Goal: Check status: Check status

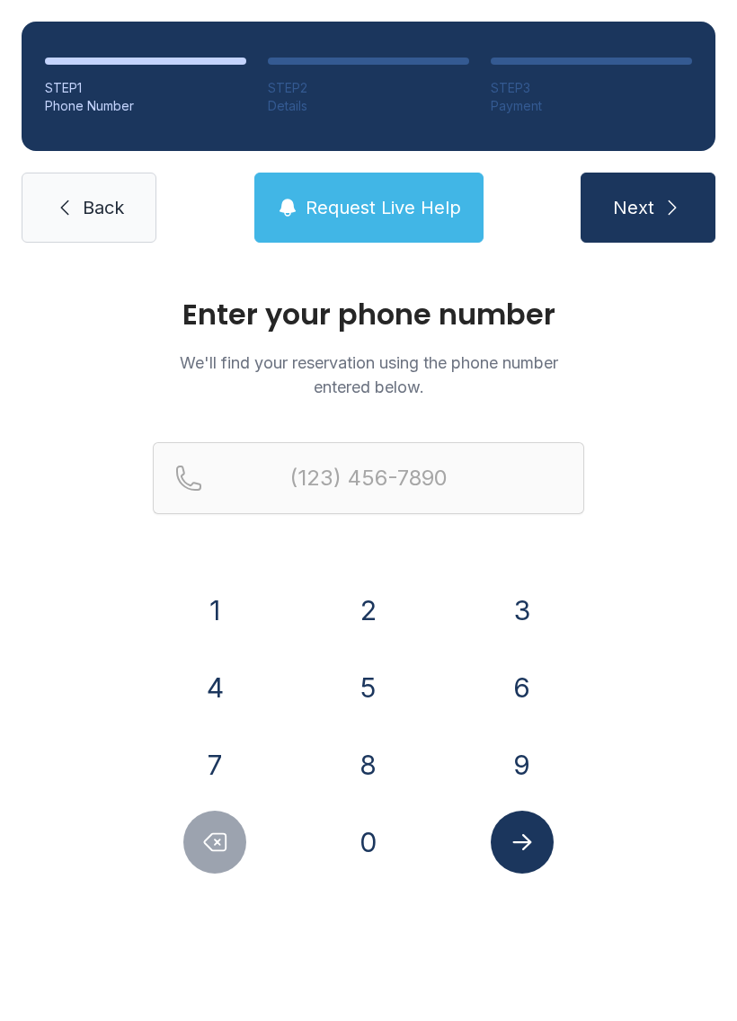
click at [341, 604] on button "2" at bounding box center [368, 610] width 63 height 63
click at [186, 596] on button "1" at bounding box center [214, 610] width 63 height 63
click at [516, 775] on button "9" at bounding box center [522, 765] width 63 height 63
click at [210, 678] on button "4" at bounding box center [214, 687] width 63 height 63
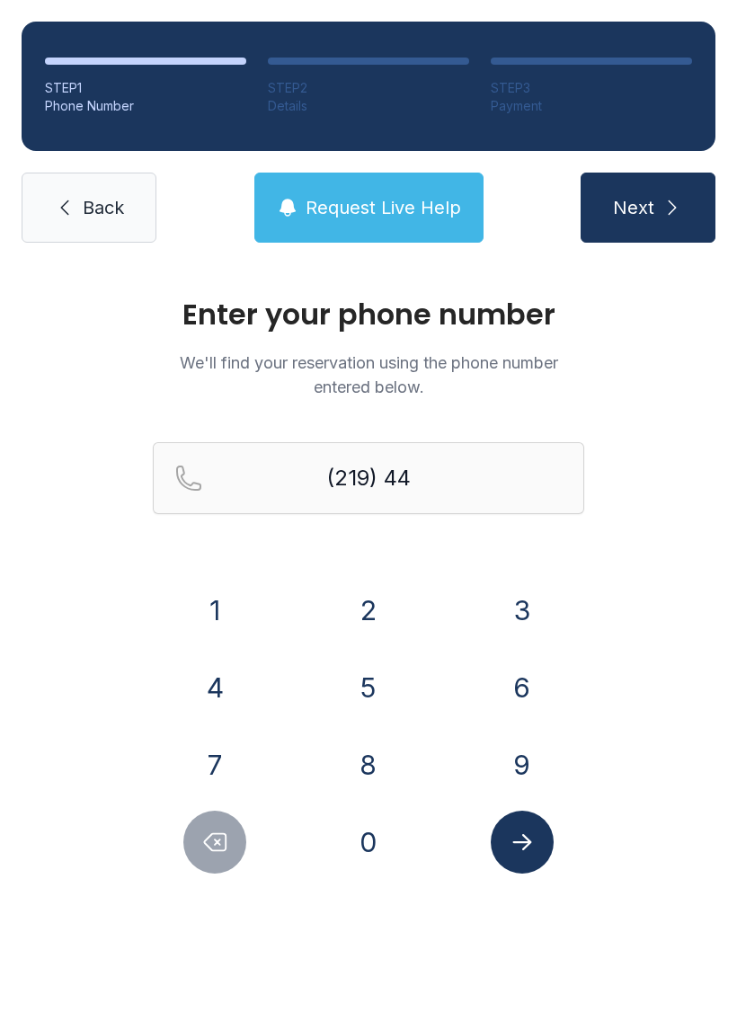
click at [354, 768] on button "8" at bounding box center [368, 765] width 63 height 63
click at [209, 609] on button "1" at bounding box center [214, 610] width 63 height 63
click at [210, 598] on button "1" at bounding box center [214, 610] width 63 height 63
click at [214, 663] on button "4" at bounding box center [214, 687] width 63 height 63
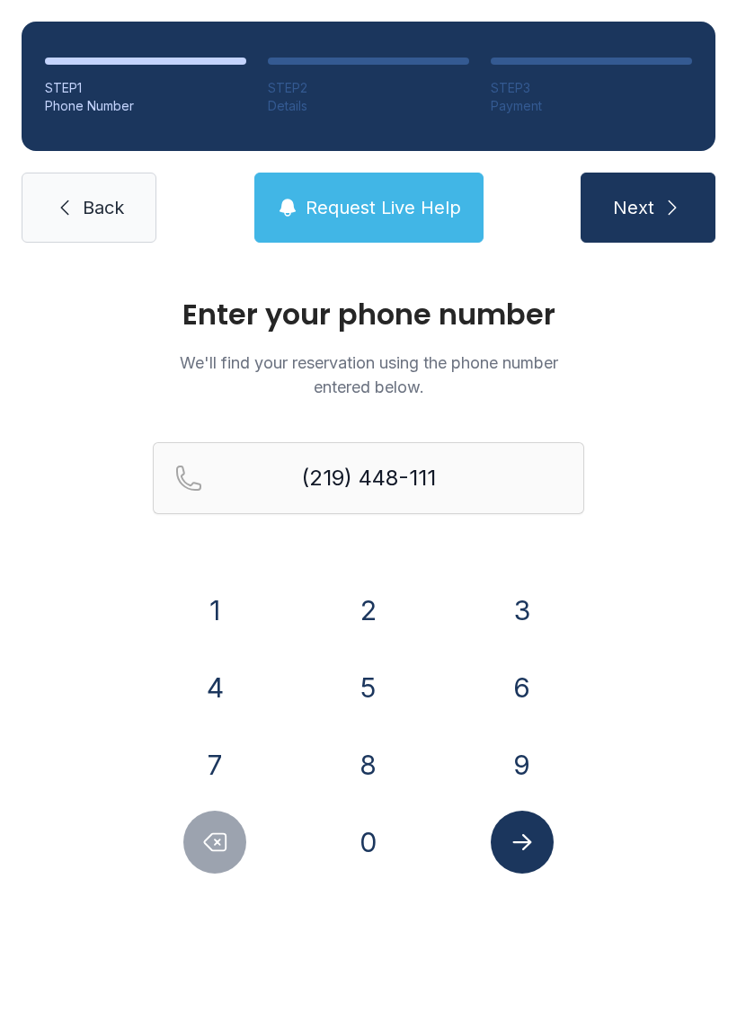
type input "[PHONE_NUMBER]"
click at [530, 840] on icon "Submit lookup form" at bounding box center [522, 842] width 27 height 27
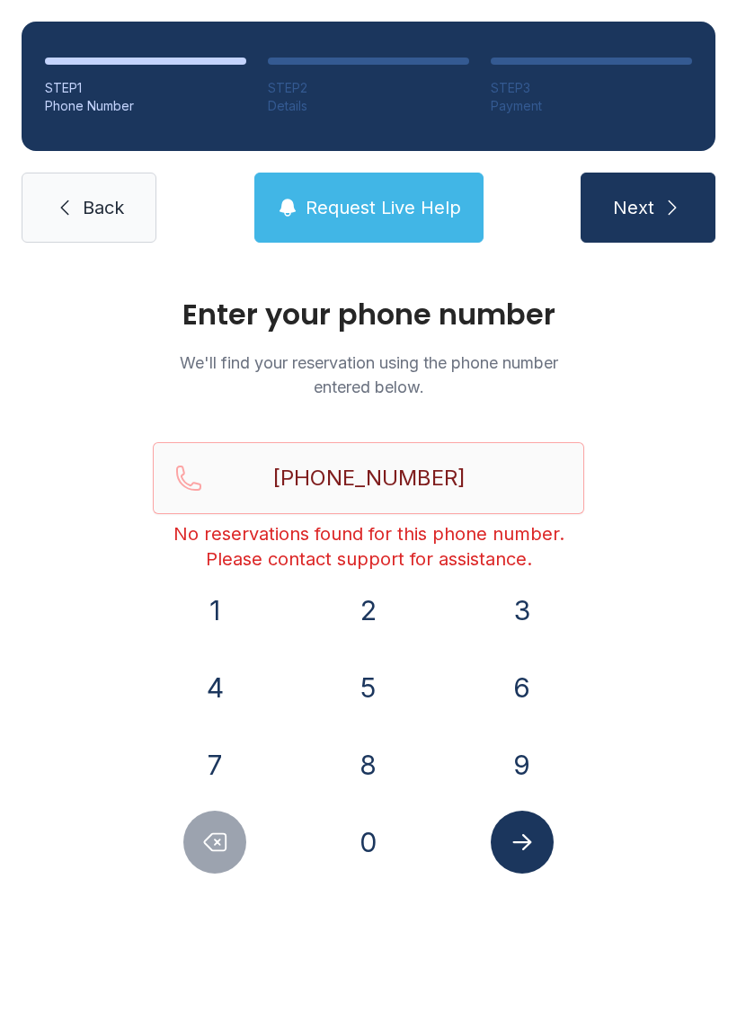
click at [101, 201] on span "Back" at bounding box center [103, 207] width 41 height 25
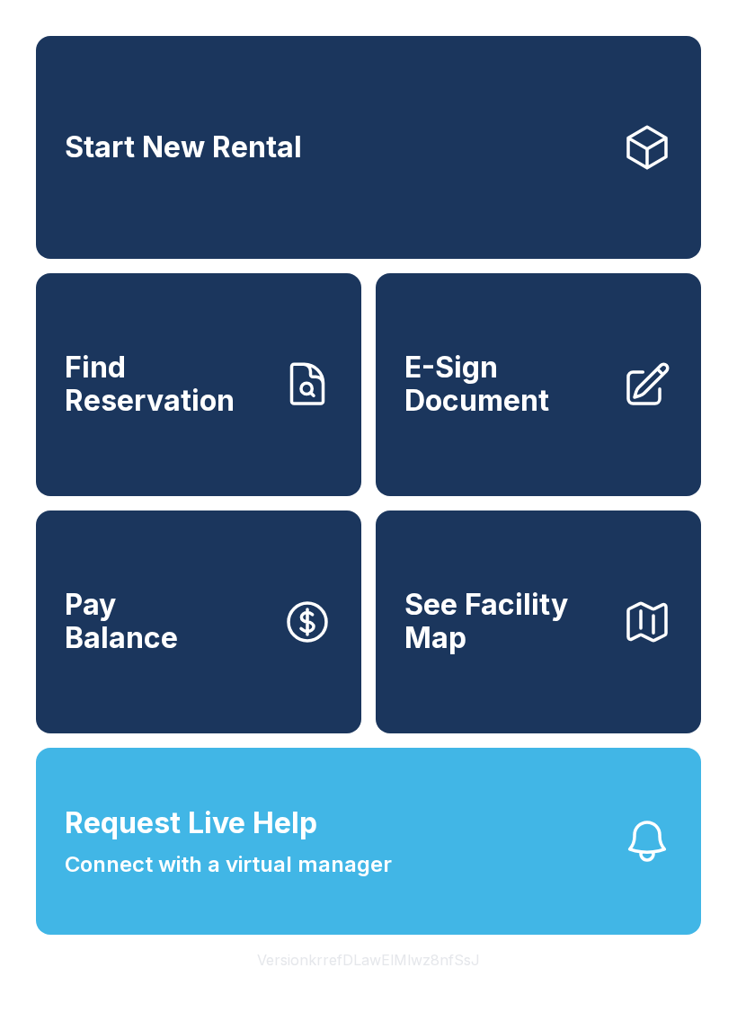
click at [195, 845] on span "Request Live Help" at bounding box center [191, 823] width 253 height 43
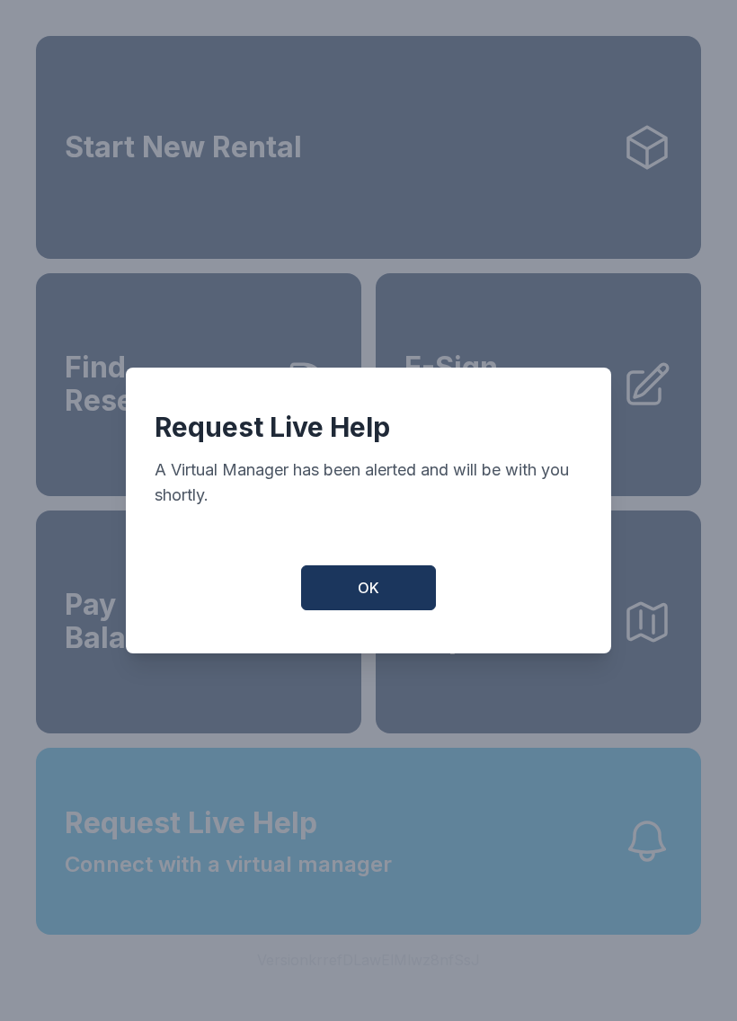
click at [357, 602] on button "OK" at bounding box center [368, 587] width 135 height 45
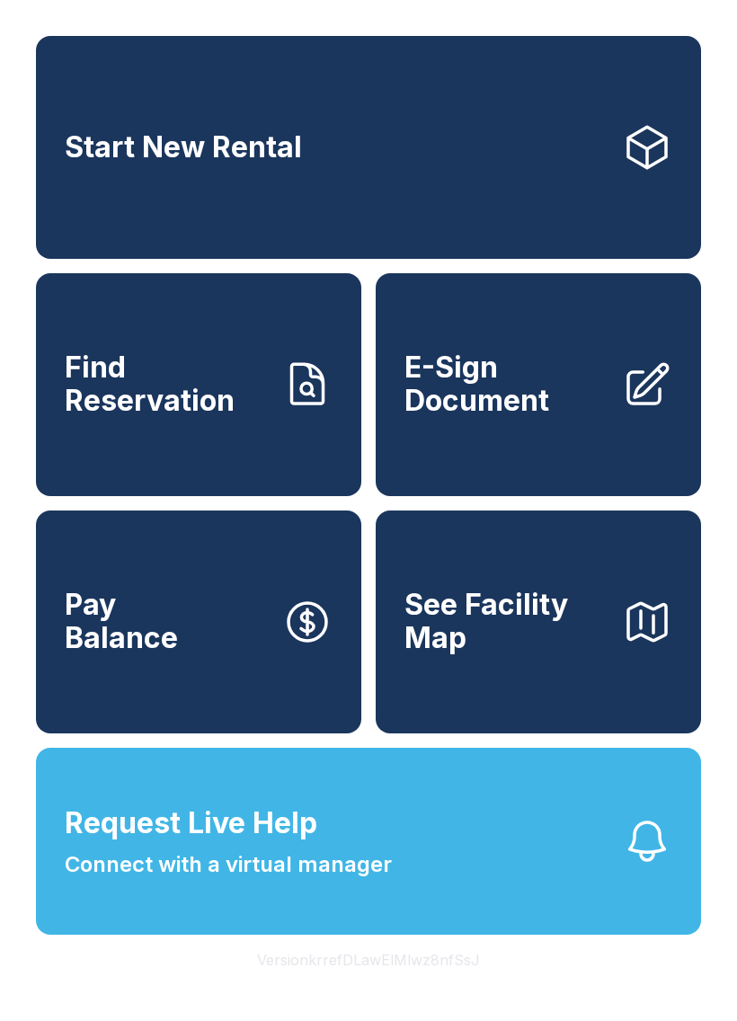
click at [451, 713] on button "See Facility Map" at bounding box center [538, 622] width 325 height 223
click at [503, 880] on button "Request Live Help Connect with a virtual manager" at bounding box center [368, 841] width 665 height 187
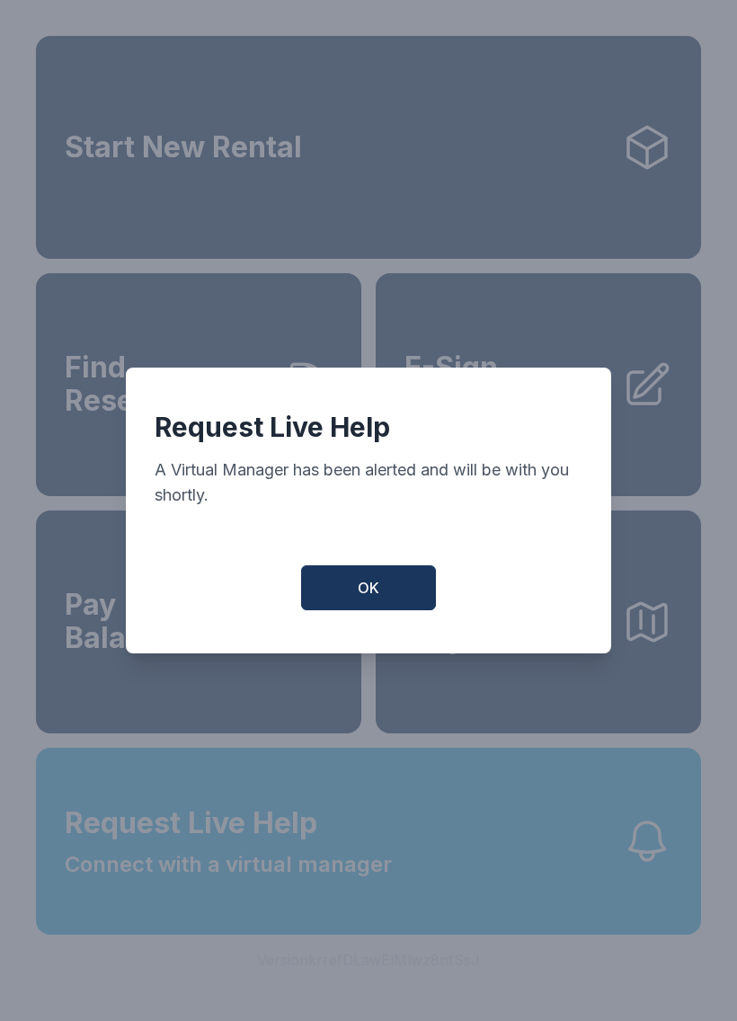
click at [373, 599] on span "OK" at bounding box center [369, 588] width 22 height 22
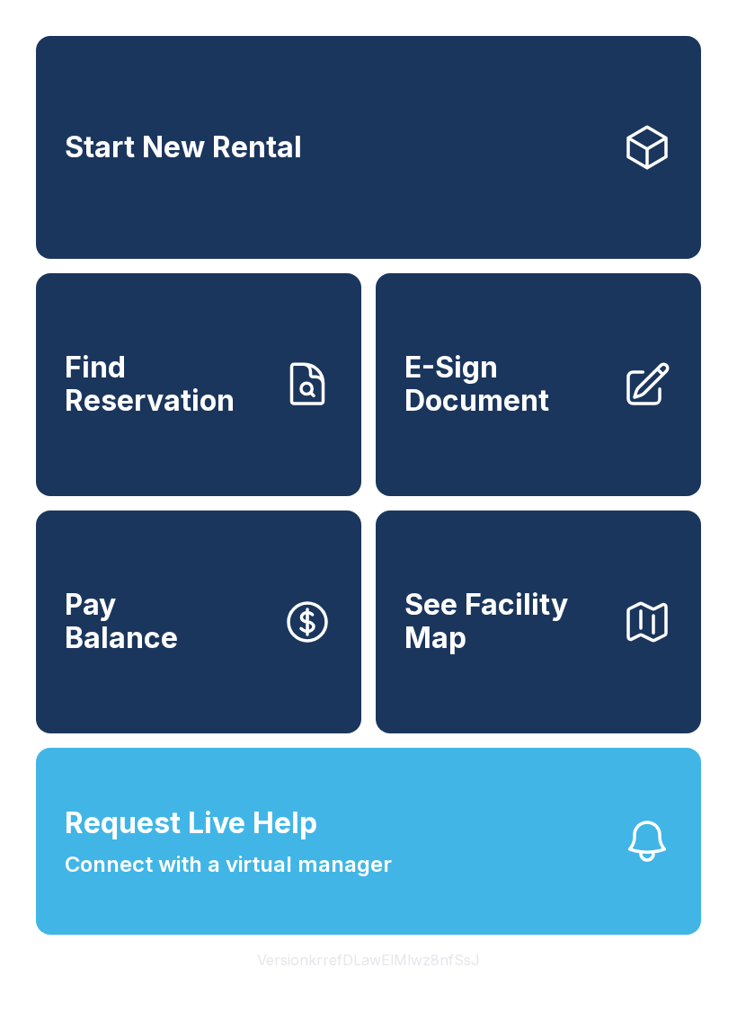
click at [494, 865] on button "Request Live Help Connect with a virtual manager" at bounding box center [368, 841] width 665 height 187
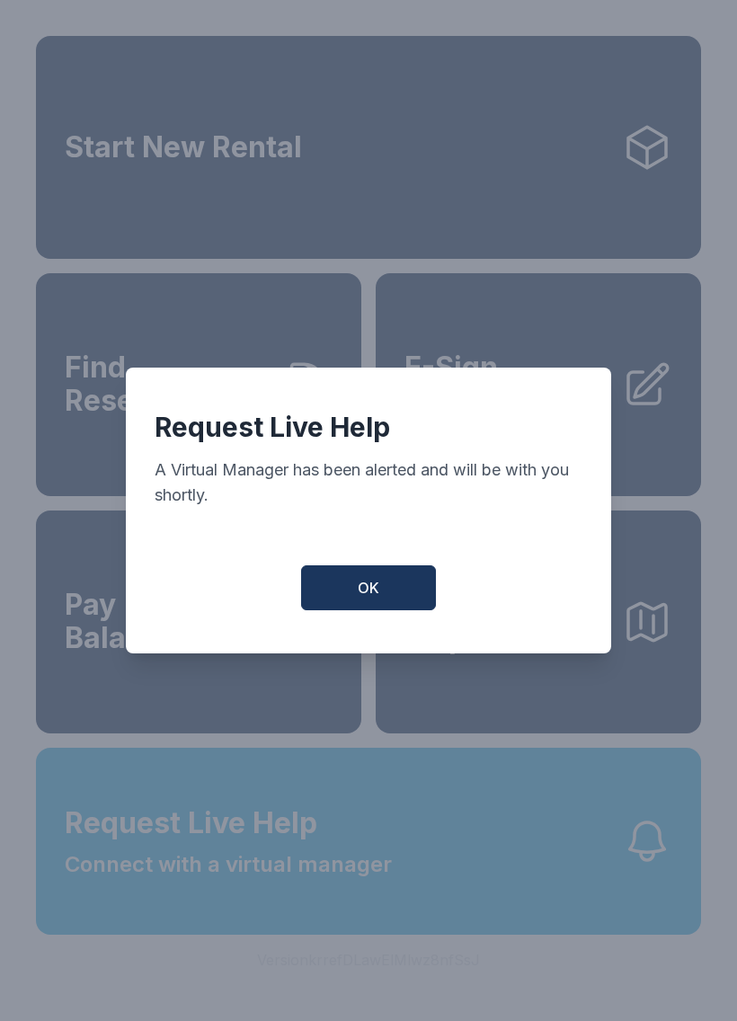
click at [401, 598] on button "OK" at bounding box center [368, 587] width 135 height 45
